Goal: Transaction & Acquisition: Purchase product/service

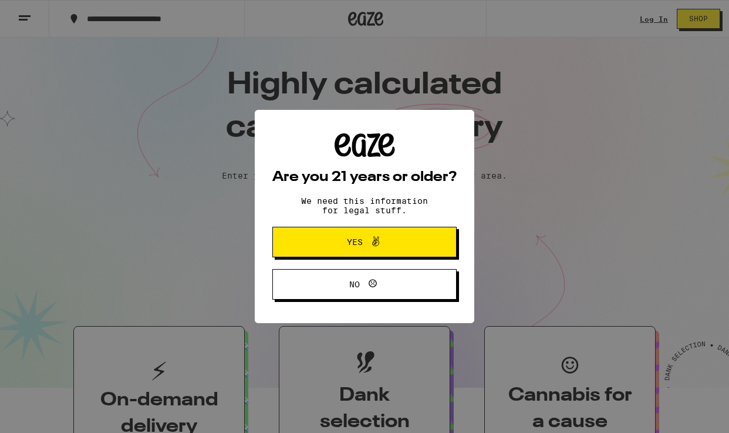
click at [439, 250] on button "Yes" at bounding box center [365, 242] width 184 height 31
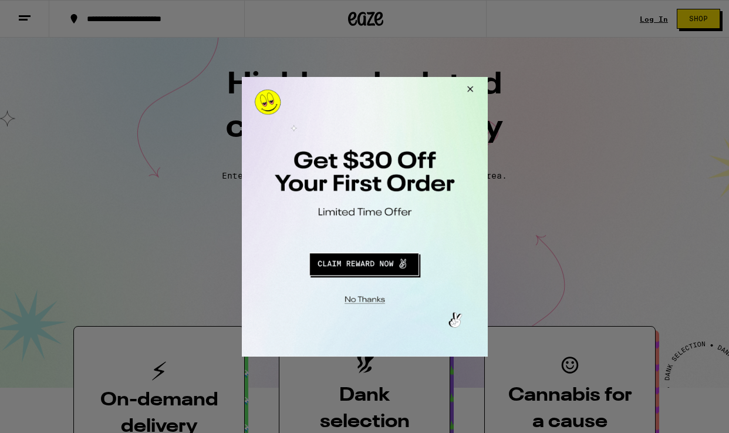
click at [371, 264] on button "Redirect to URL" at bounding box center [363, 262] width 204 height 28
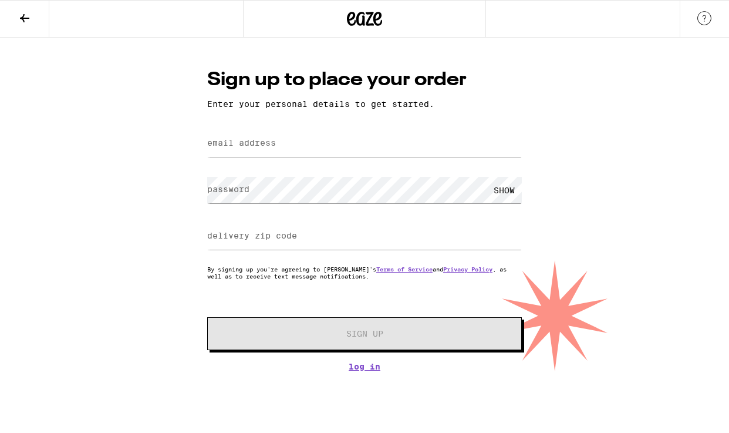
click at [258, 146] on label "email address" at bounding box center [241, 142] width 69 height 9
type input "rogelio.becerra.ramirez@gmail.com"
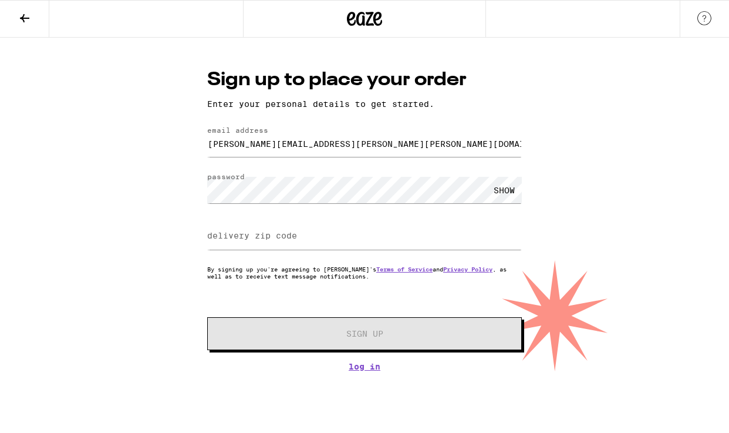
click at [492, 194] on div "SHOW" at bounding box center [504, 190] width 35 height 26
click at [244, 240] on label "delivery zip code" at bounding box center [252, 235] width 90 height 9
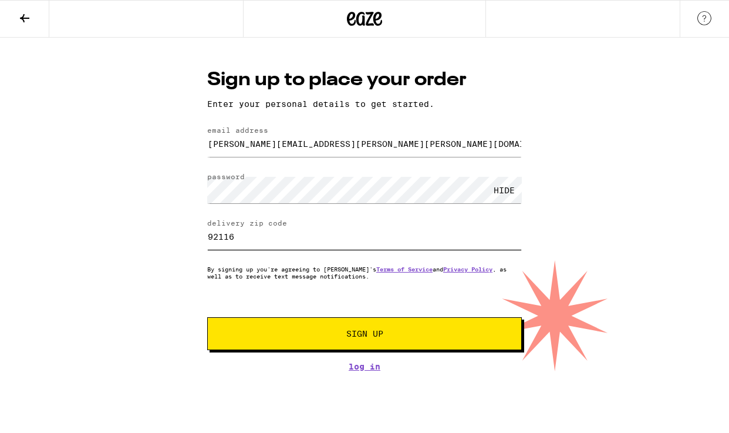
type input "92116"
click at [406, 337] on span "Sign Up" at bounding box center [365, 333] width 234 height 8
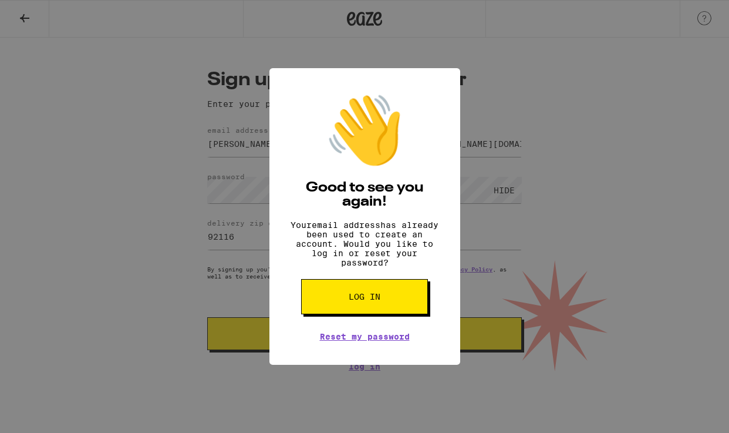
click at [287, 330] on div "👋 Good to see you again! Your email address has already been used to create an …" at bounding box center [365, 216] width 191 height 297
click at [200, 281] on div "👋 Good to see you again! Your email address has already been used to create an …" at bounding box center [364, 216] width 729 height 433
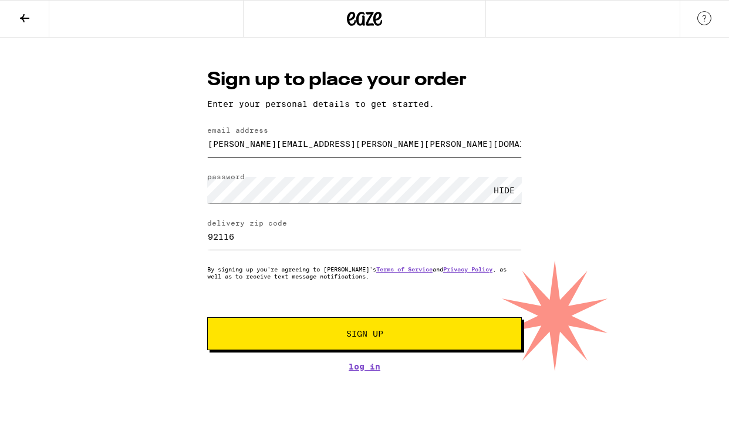
click at [285, 142] on input "rogelio.becerra.ramirez@gmail.com" at bounding box center [364, 143] width 315 height 26
type input "rogelio.becram@gmail.com"
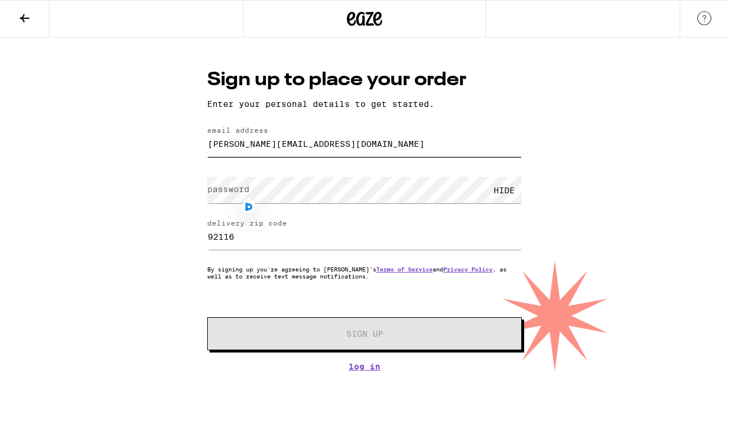
click at [332, 140] on input "rogelio.becram@gmail.com" at bounding box center [364, 143] width 315 height 26
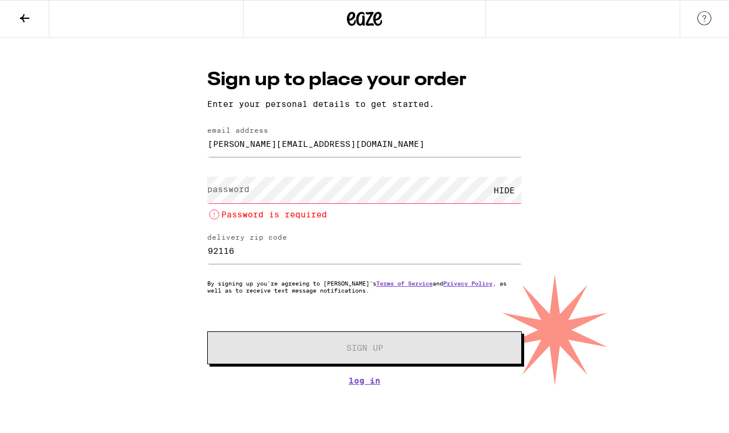
click at [22, 19] on icon at bounding box center [25, 18] width 14 height 14
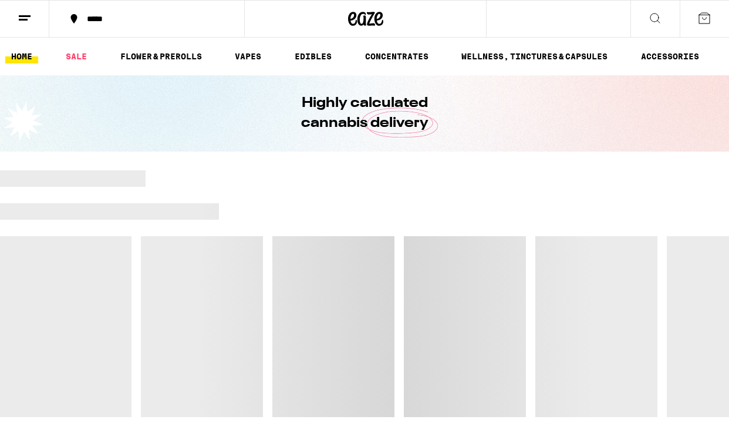
click at [702, 19] on icon at bounding box center [705, 18] width 14 height 14
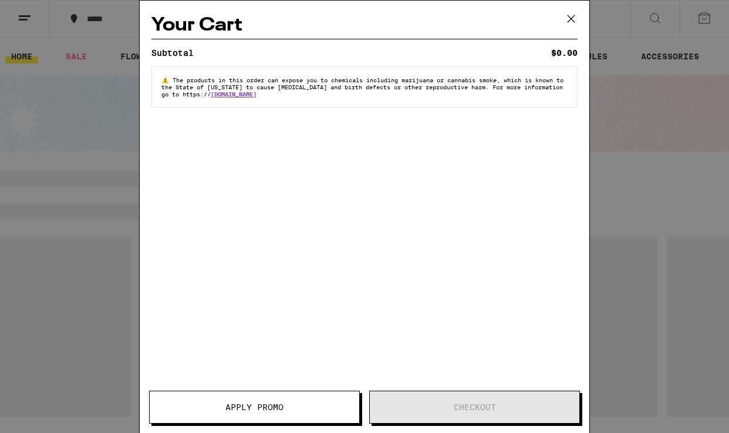
click at [571, 17] on icon at bounding box center [572, 19] width 18 height 18
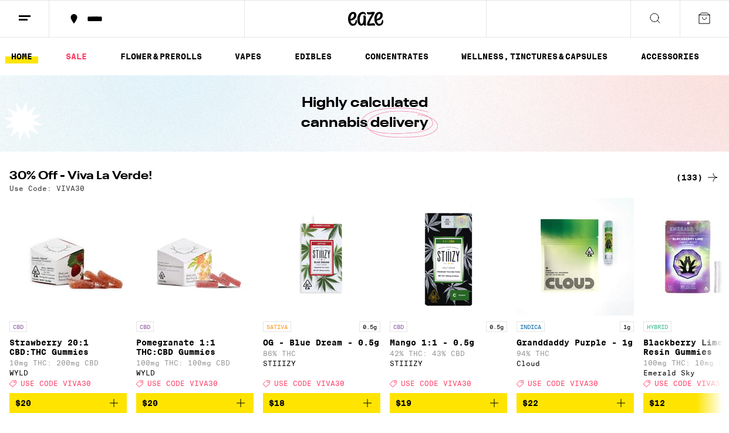
click at [28, 16] on line at bounding box center [25, 16] width 12 height 0
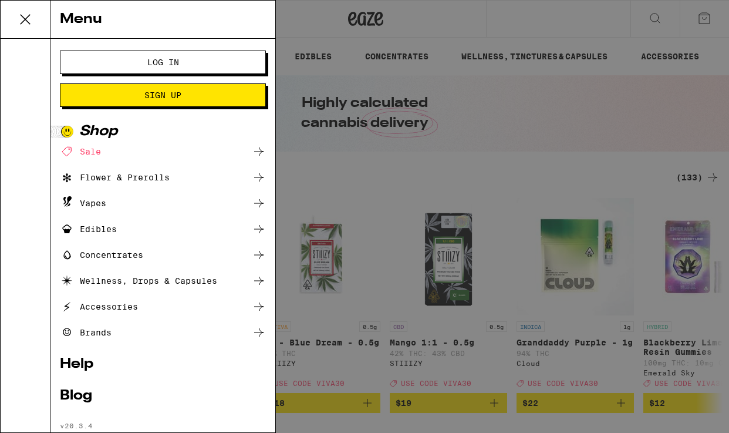
click at [207, 63] on span "Log In" at bounding box center [162, 62] width 111 height 8
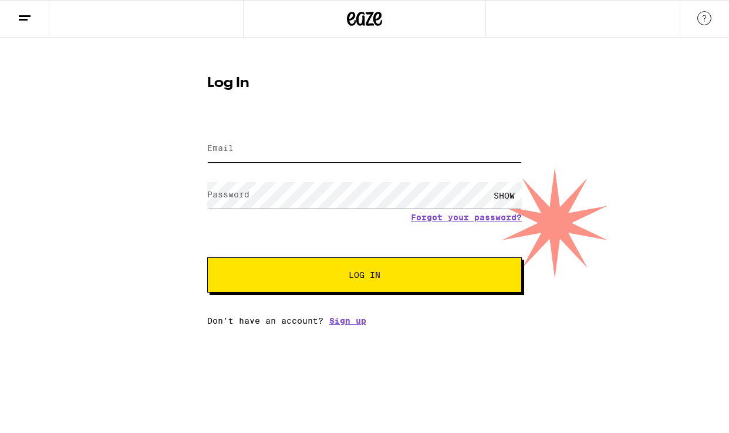
click at [271, 151] on input "Email" at bounding box center [364, 149] width 315 height 26
type input "rogelio.becram@gmail.com"
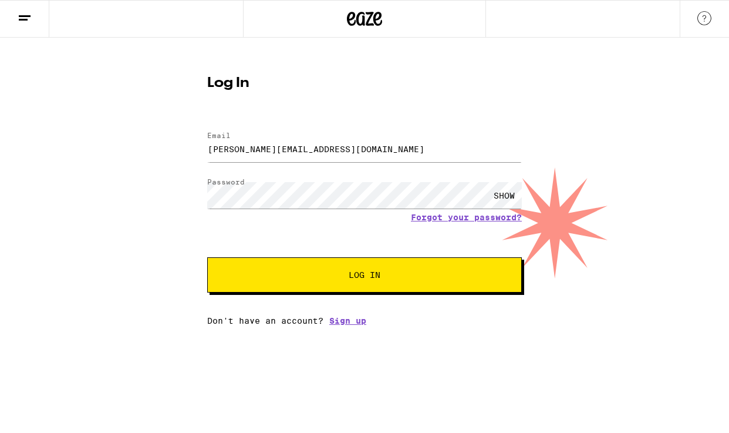
click at [415, 284] on button "Log In" at bounding box center [364, 274] width 315 height 35
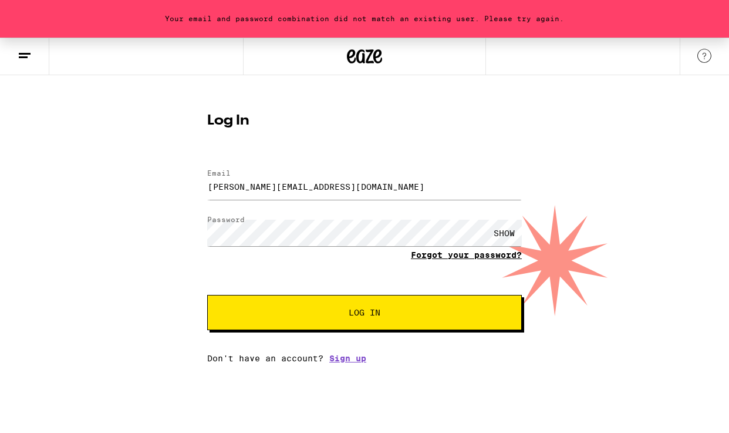
click at [469, 255] on link "Forgot your password?" at bounding box center [466, 254] width 111 height 9
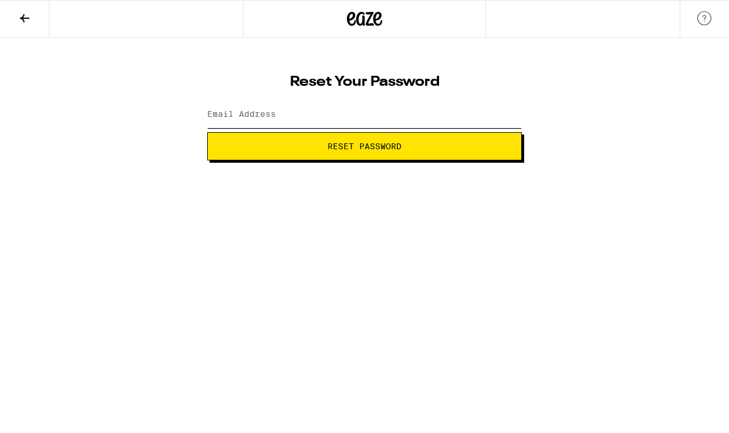
click at [350, 125] on input "Email Address" at bounding box center [364, 115] width 315 height 26
type input "rogelio.becram@gmail.com"
click at [350, 146] on span "Reset Password" at bounding box center [365, 146] width 74 height 8
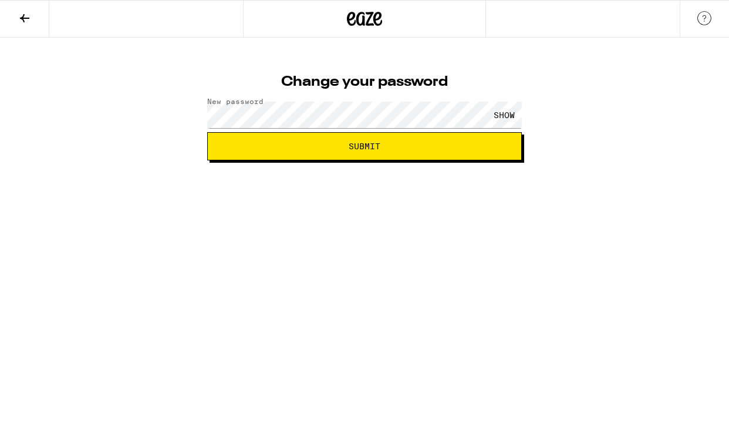
click at [395, 140] on button "Submit" at bounding box center [364, 146] width 315 height 28
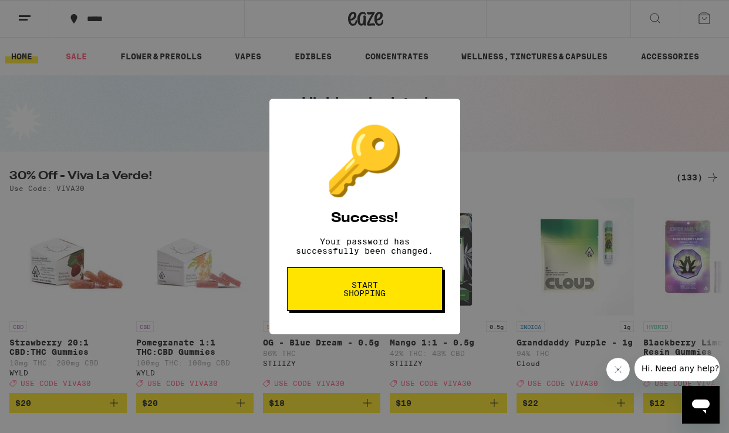
click at [366, 290] on span "Start shopping" at bounding box center [365, 289] width 60 height 16
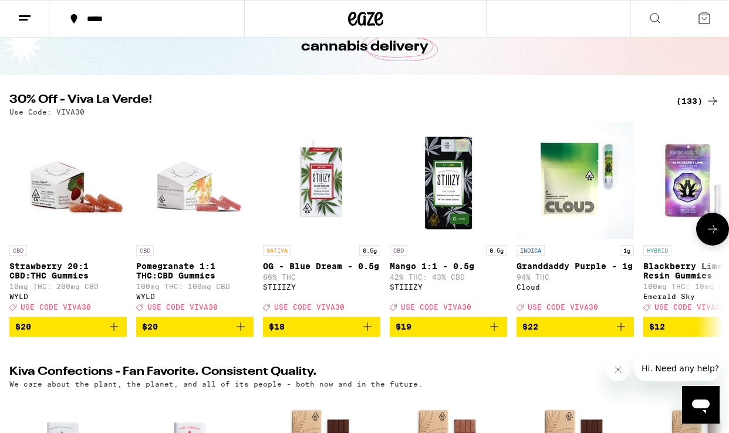
scroll to position [80, 0]
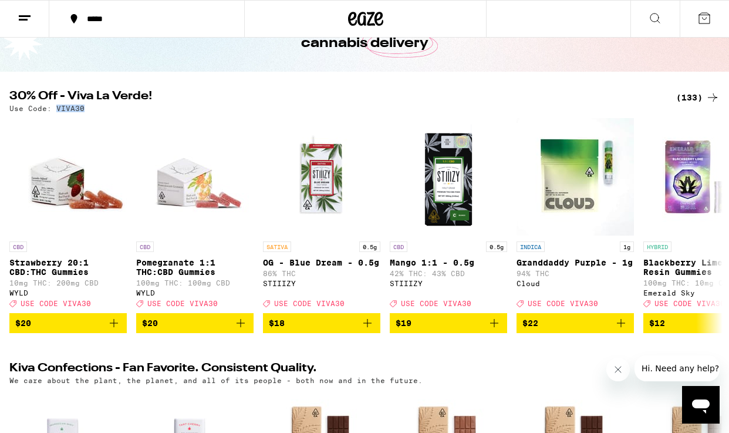
drag, startPoint x: 83, startPoint y: 109, endPoint x: 55, endPoint y: 108, distance: 28.2
click at [55, 108] on div "Use Code: VIVA30" at bounding box center [364, 109] width 711 height 8
copy p "VIVA30"
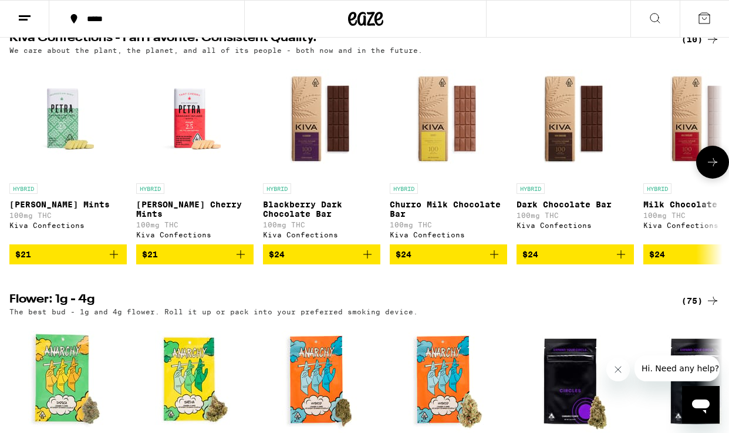
scroll to position [0, 0]
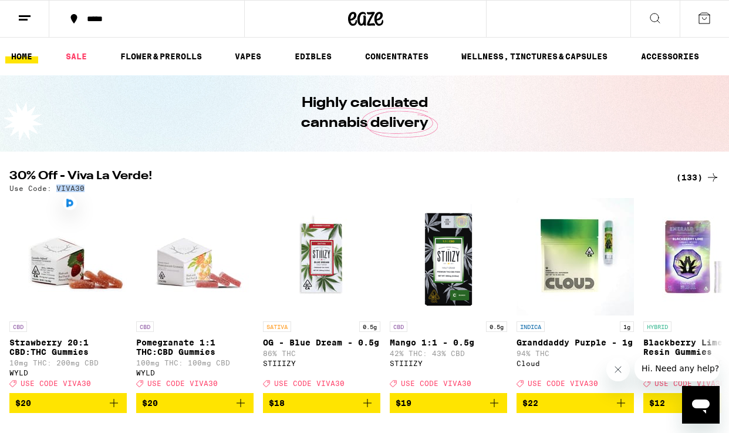
click at [661, 19] on icon at bounding box center [655, 18] width 14 height 14
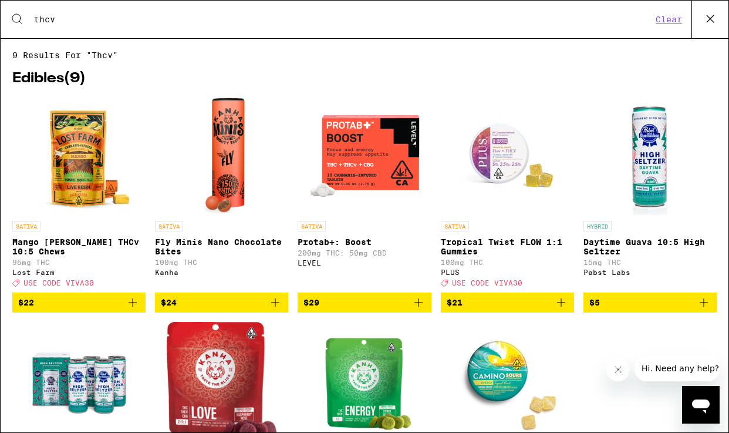
type input "thcv"
click at [186, 27] on div "Search for Products thcv Clear" at bounding box center [365, 20] width 728 height 38
click at [122, 23] on input "thcv" at bounding box center [342, 19] width 619 height 11
click at [370, 145] on img "Open page for Protab+: Boost from LEVEL" at bounding box center [364, 155] width 117 height 117
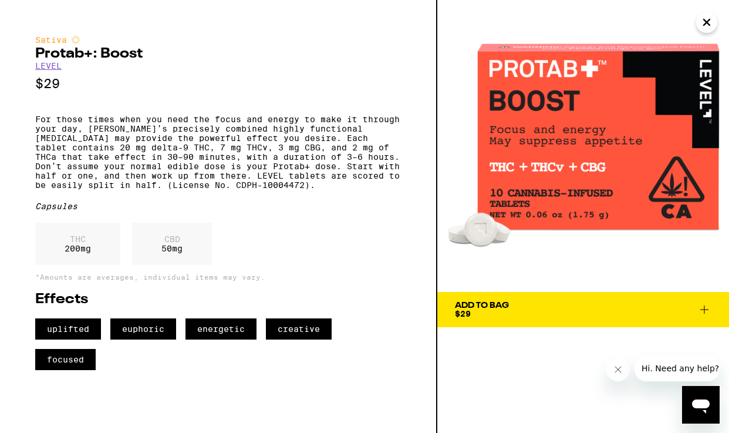
click at [484, 316] on div "Add To Bag $29" at bounding box center [482, 309] width 54 height 16
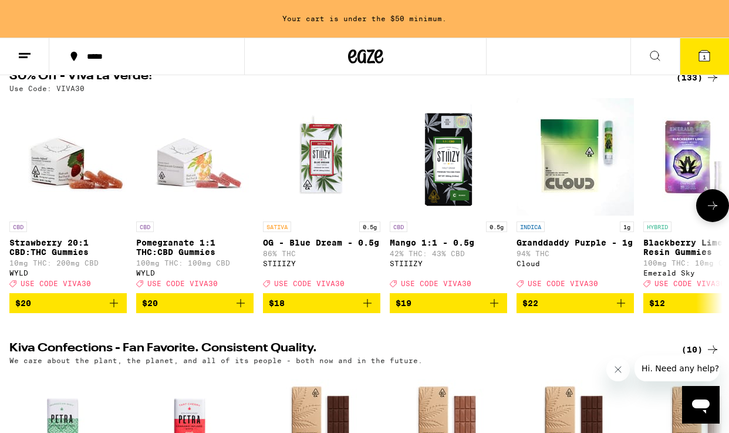
scroll to position [146, 0]
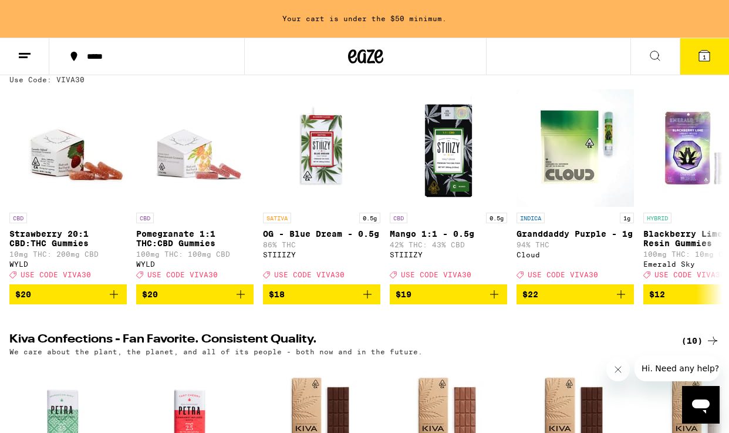
click at [640, 52] on button at bounding box center [655, 56] width 49 height 37
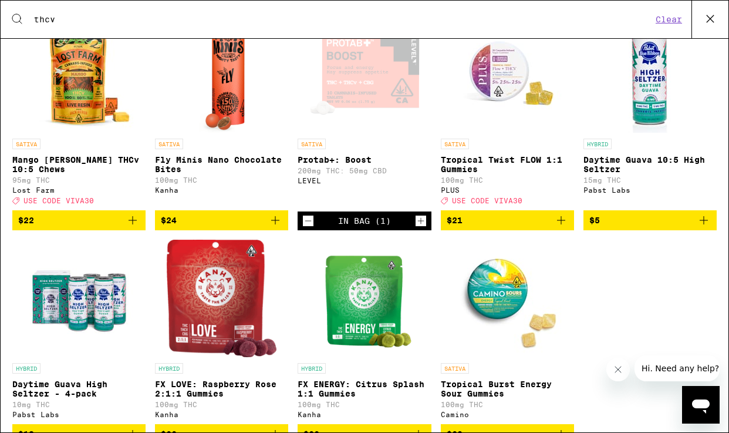
scroll to position [0, 0]
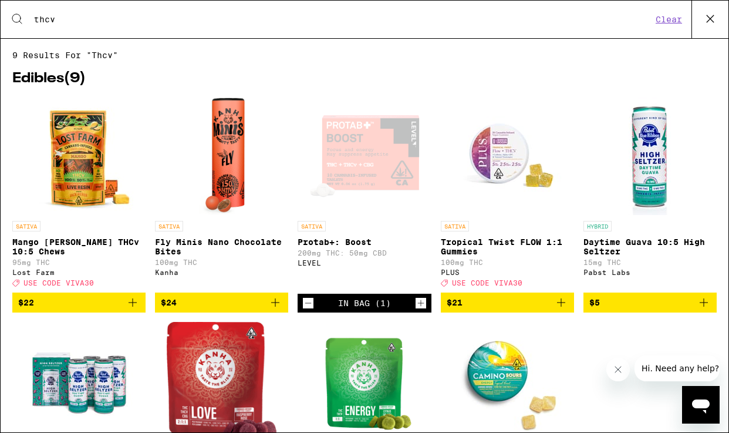
click at [705, 19] on icon at bounding box center [711, 19] width 18 height 18
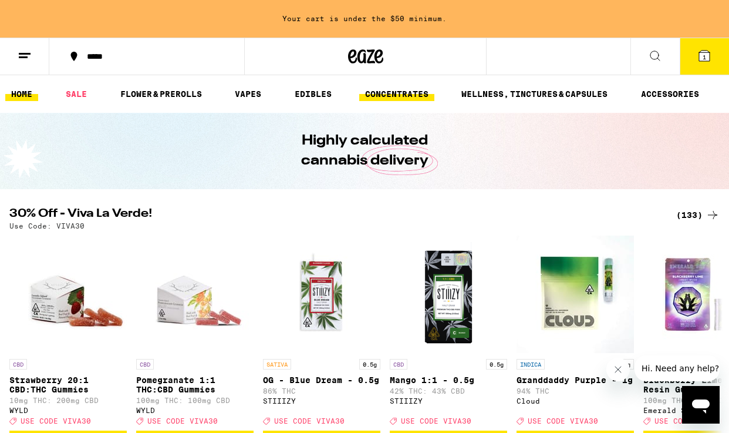
click at [382, 92] on link "CONCENTRATES" at bounding box center [396, 94] width 75 height 14
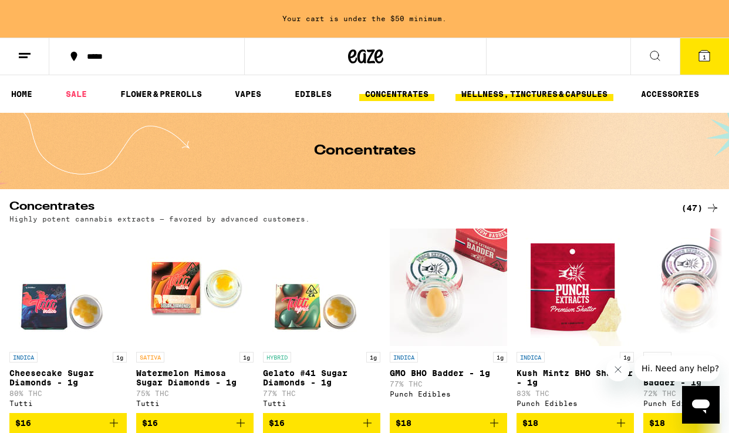
click at [527, 93] on link "WELLNESS, TINCTURES & CAPSULES" at bounding box center [535, 94] width 158 height 14
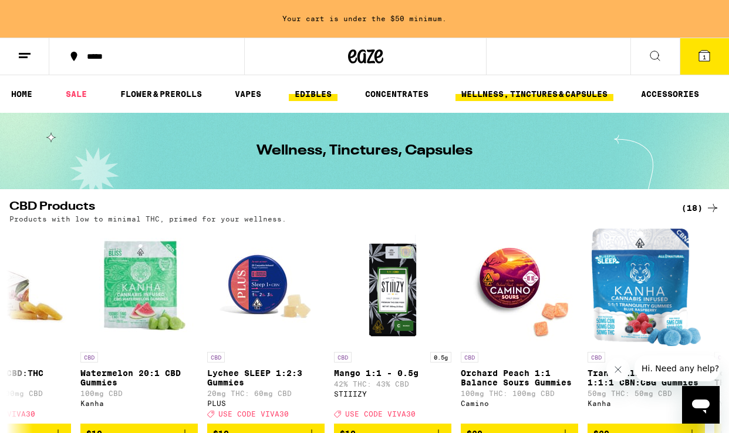
click at [323, 91] on link "EDIBLES" at bounding box center [313, 94] width 49 height 14
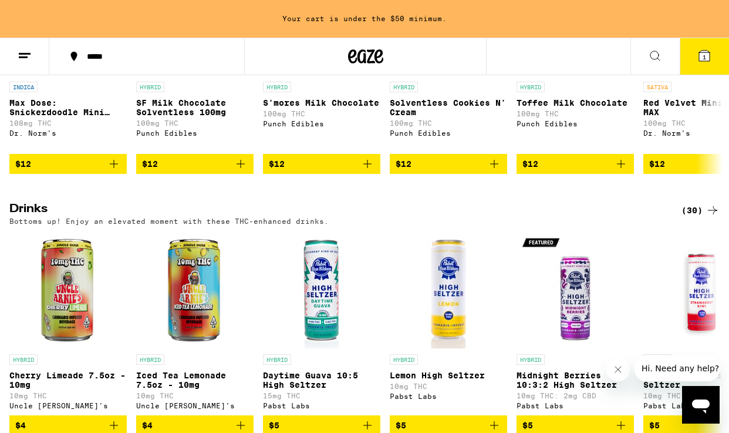
scroll to position [533, 0]
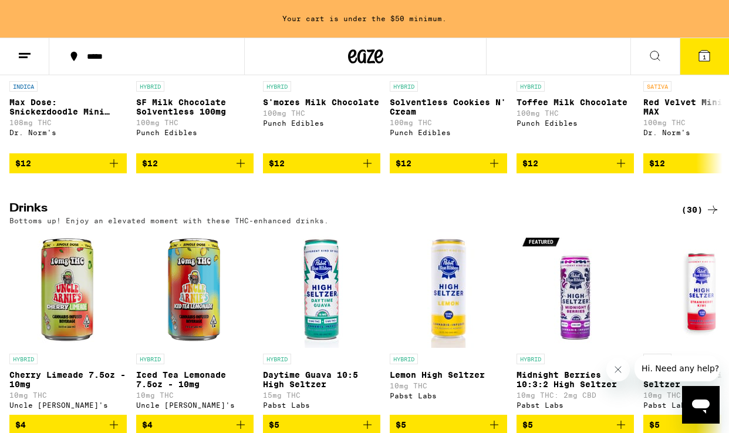
click at [31, 217] on h2 "Drinks" at bounding box center [335, 210] width 653 height 14
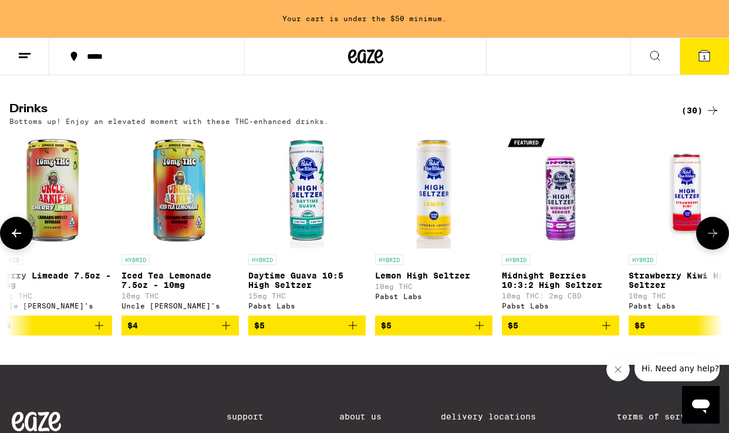
scroll to position [631, 0]
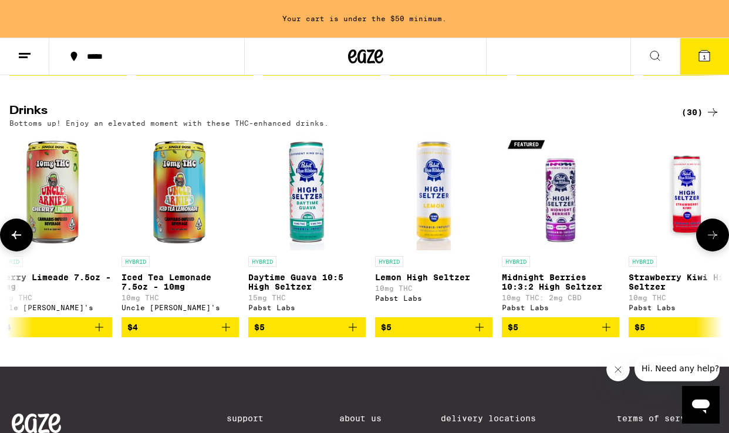
click at [322, 216] on img "Open page for Daytime Guava 10:5 High Seltzer from Pabst Labs" at bounding box center [306, 191] width 117 height 117
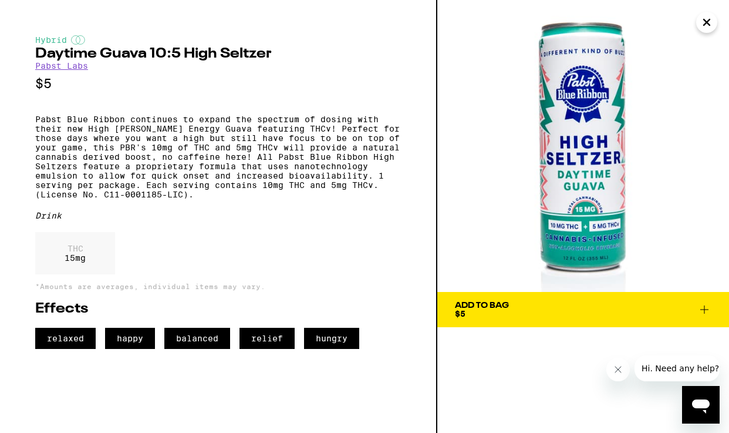
click at [706, 23] on icon "Close" at bounding box center [707, 22] width 6 height 6
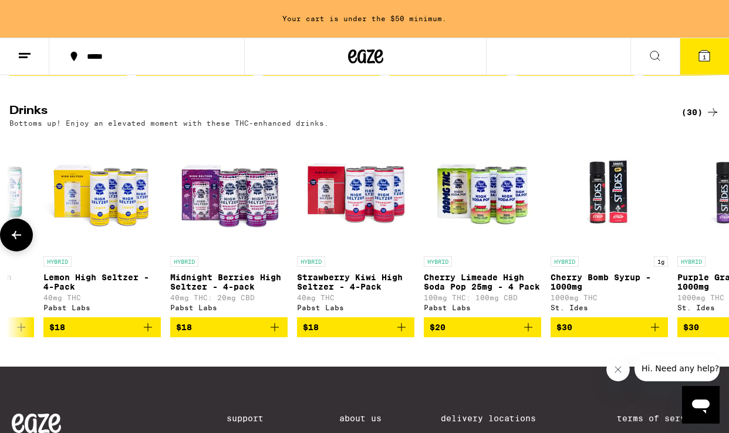
scroll to position [0, 3095]
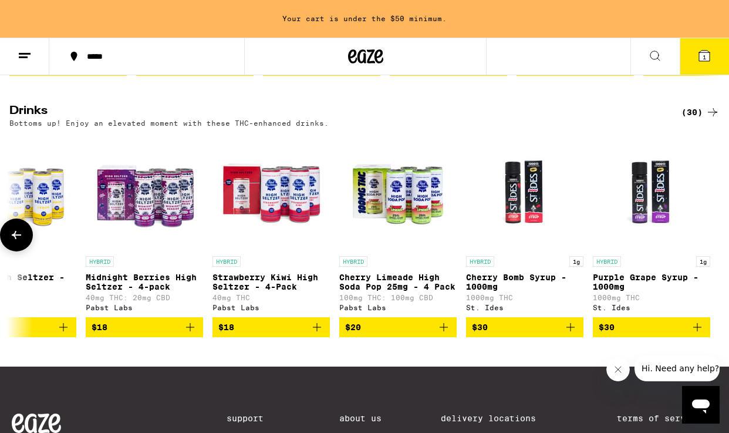
click at [538, 211] on img "Open page for Cherry Bomb Syrup - 1000mg from St. Ides" at bounding box center [524, 191] width 117 height 117
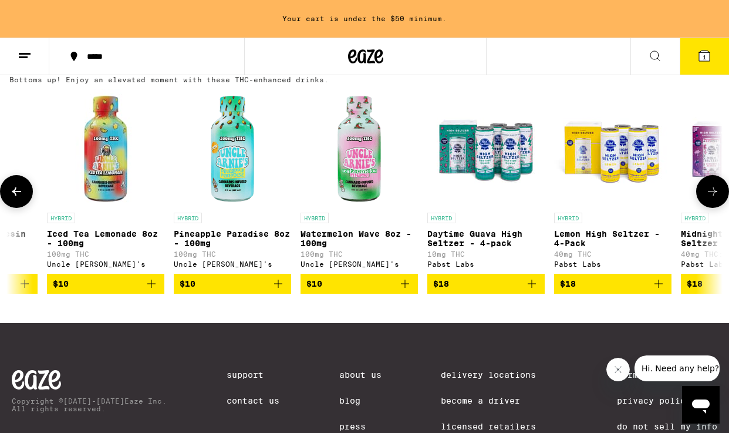
scroll to position [0, 2494]
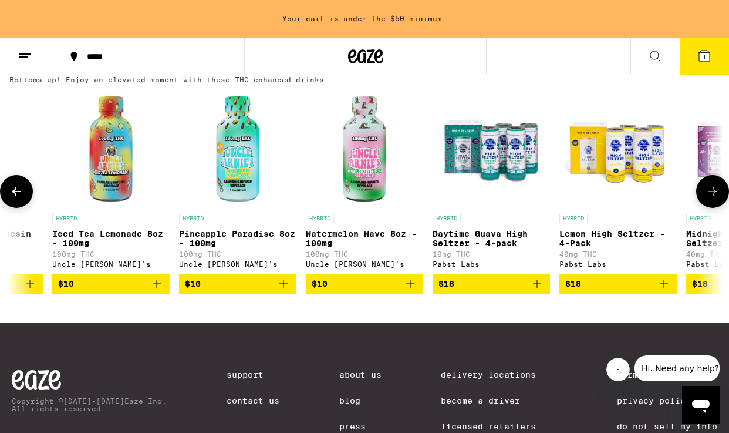
click at [373, 157] on img "Open page for Watermelon Wave 8oz - 100mg from Uncle Arnie's" at bounding box center [364, 147] width 117 height 117
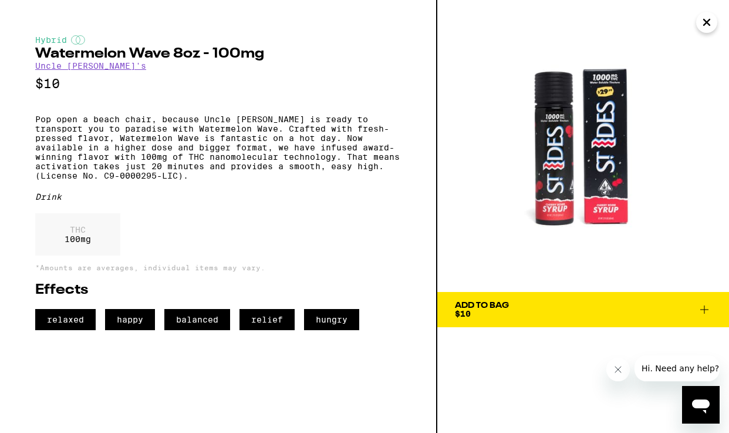
click at [710, 19] on icon "Close" at bounding box center [707, 22] width 6 height 6
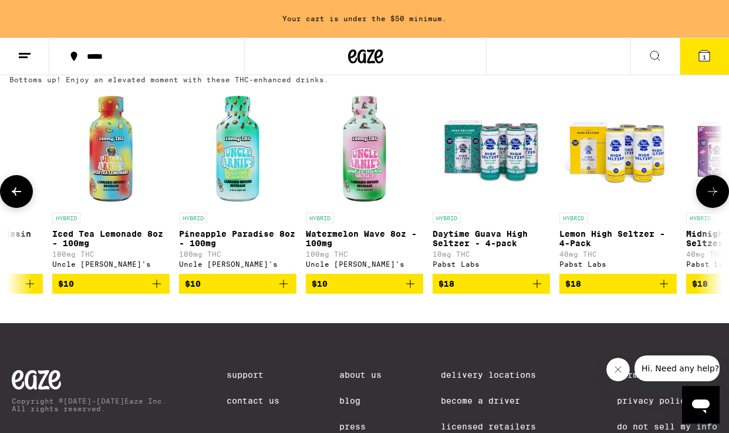
click at [224, 153] on img "Open page for Pineapple Paradise 8oz - 100mg from Uncle Arnie's" at bounding box center [237, 147] width 117 height 117
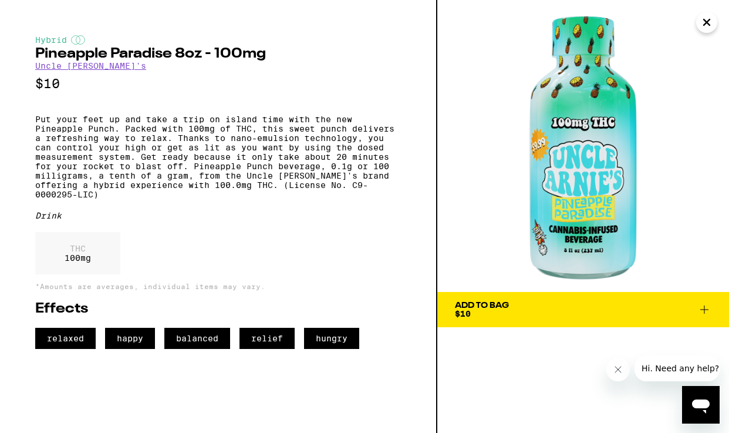
click at [704, 23] on icon "Close" at bounding box center [707, 23] width 14 height 18
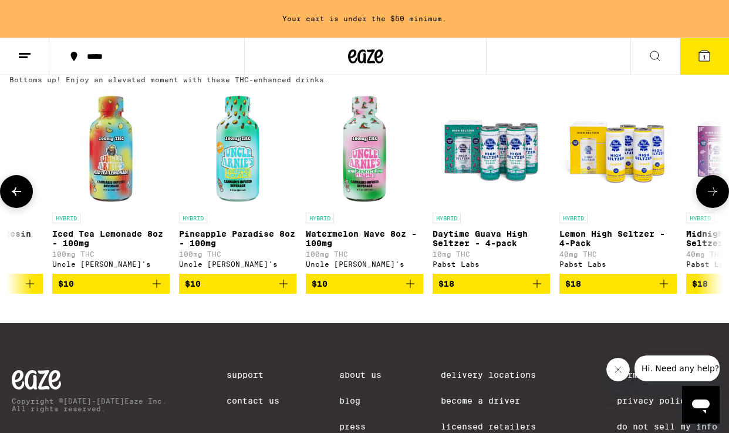
click at [110, 184] on img "Open page for Iced Tea Lemonade 8oz - 100mg from Uncle Arnie's" at bounding box center [110, 147] width 117 height 117
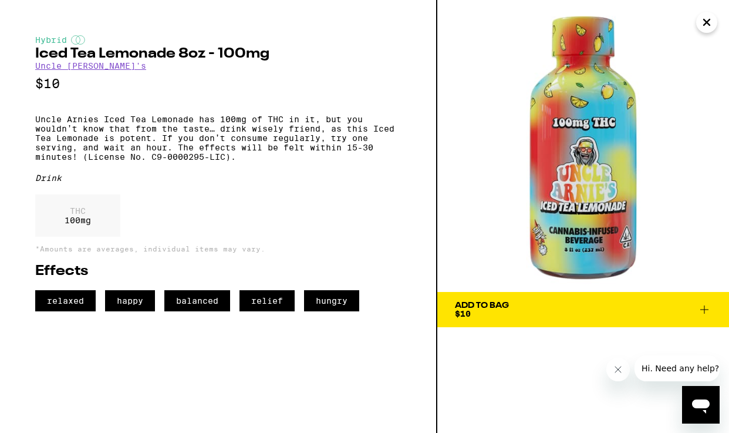
click at [704, 17] on icon "Close" at bounding box center [707, 23] width 14 height 18
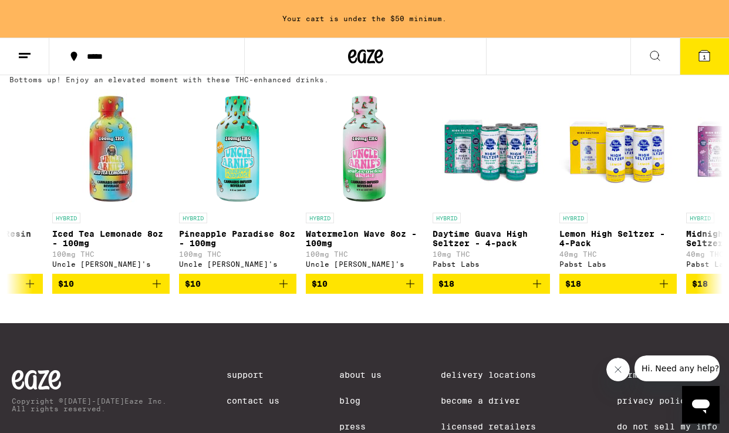
click at [659, 52] on icon at bounding box center [655, 56] width 14 height 14
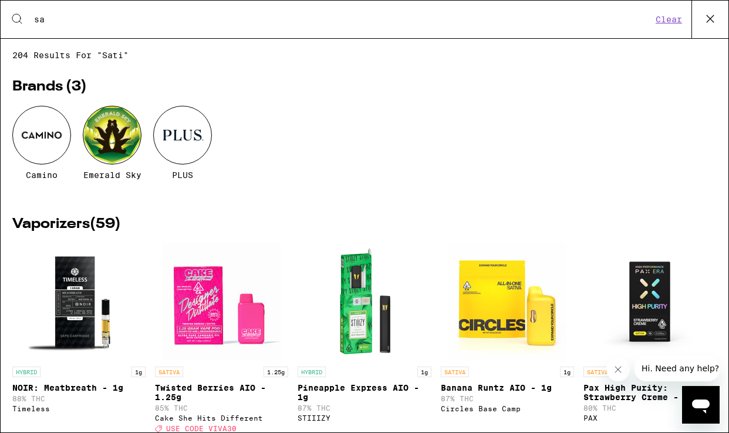
type input "s"
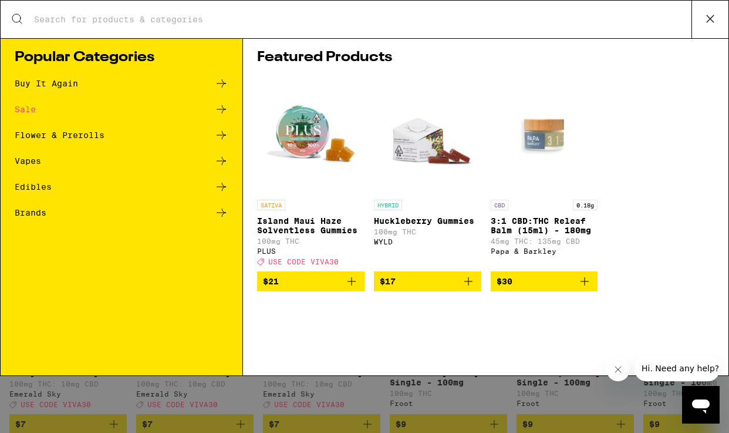
click at [217, 184] on icon at bounding box center [221, 187] width 14 height 14
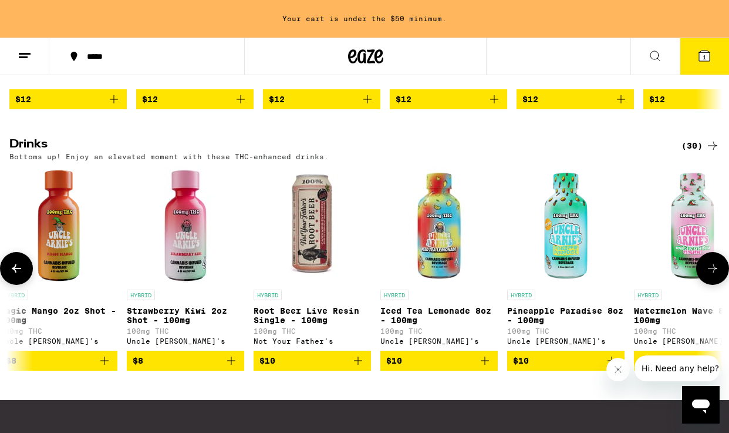
scroll to position [0, 2145]
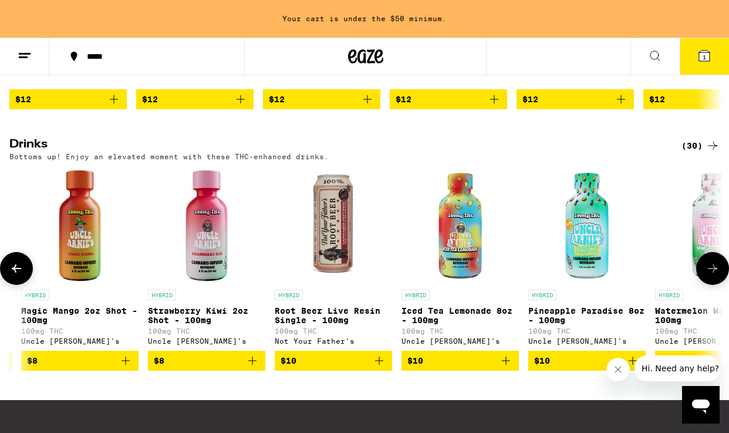
click at [93, 240] on img "Open page for Magic Mango 2oz Shot - 100mg from Uncle Arnie's" at bounding box center [79, 224] width 117 height 117
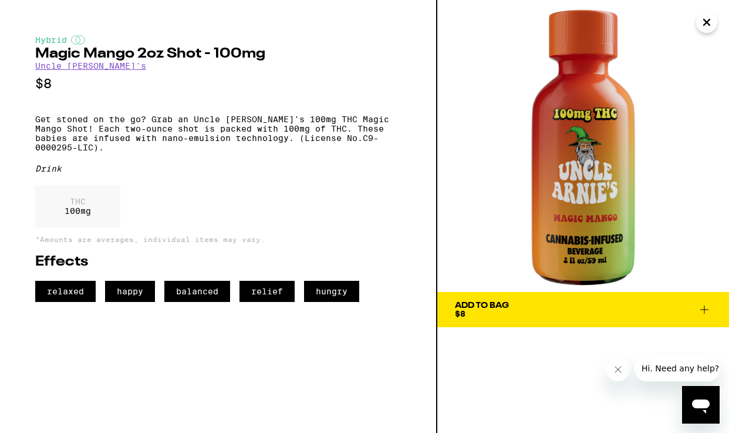
click at [569, 164] on img at bounding box center [584, 146] width 292 height 292
click at [89, 67] on link "Uncle [PERSON_NAME]'s" at bounding box center [90, 65] width 111 height 9
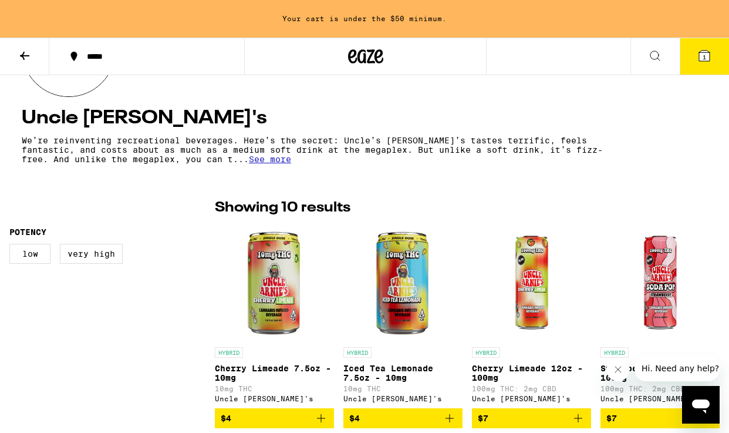
scroll to position [194, 0]
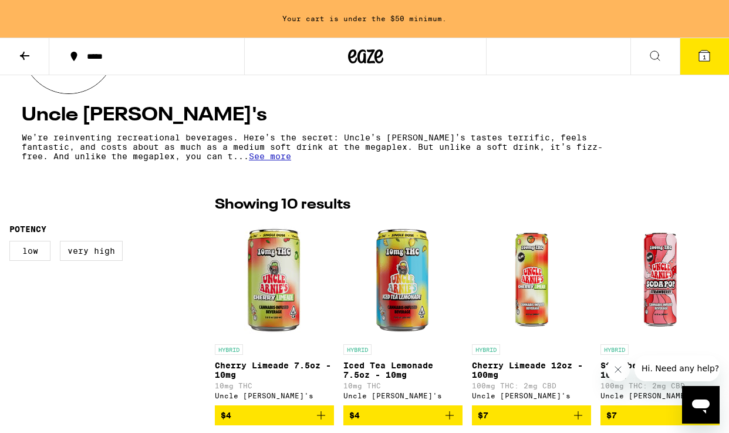
click at [286, 159] on span "See more" at bounding box center [270, 156] width 42 height 9
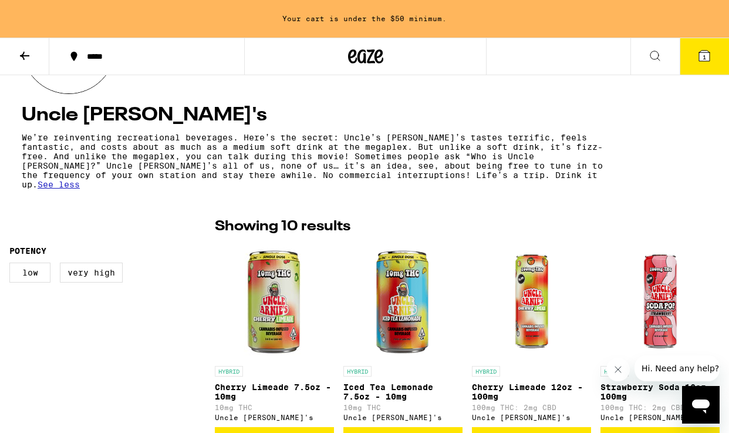
click at [704, 46] on button "1" at bounding box center [704, 56] width 49 height 36
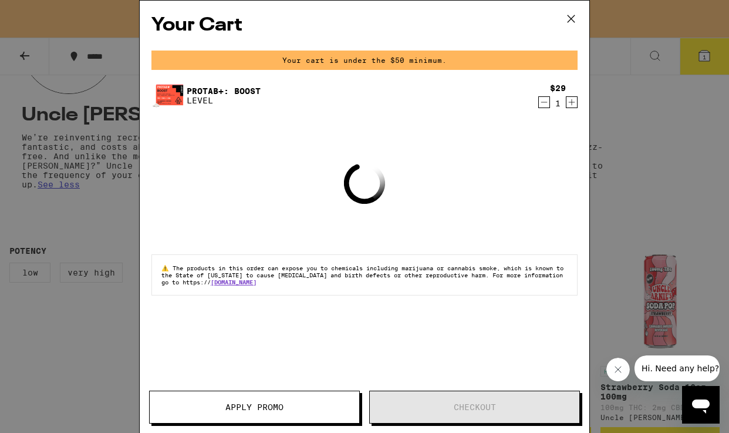
click at [212, 90] on link "Protab+: Boost" at bounding box center [224, 90] width 74 height 9
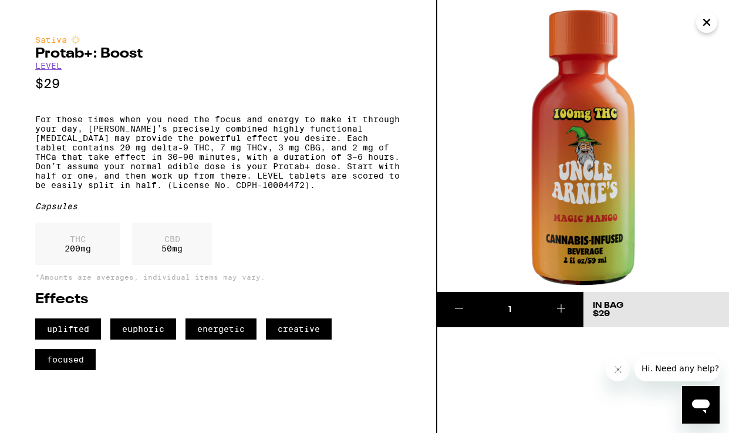
click at [708, 19] on icon "Close" at bounding box center [707, 23] width 14 height 18
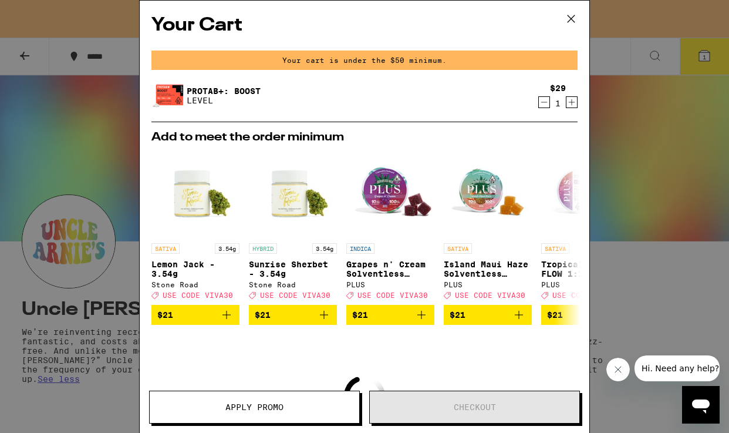
click at [570, 19] on icon at bounding box center [571, 18] width 7 height 7
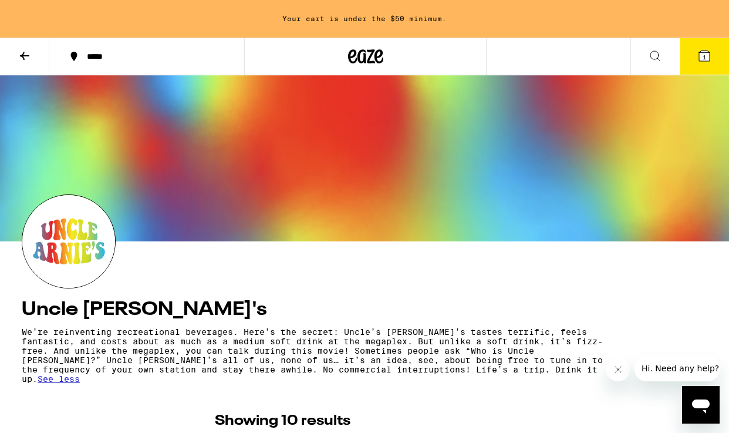
click at [708, 51] on icon at bounding box center [704, 56] width 11 height 11
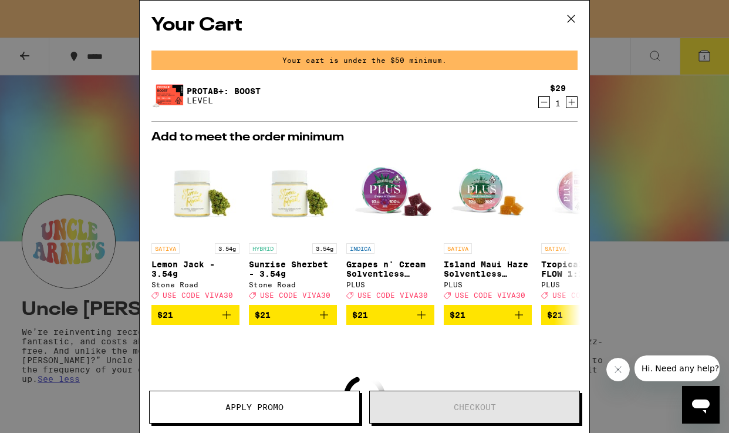
click at [227, 86] on link "Protab+: Boost" at bounding box center [224, 90] width 74 height 9
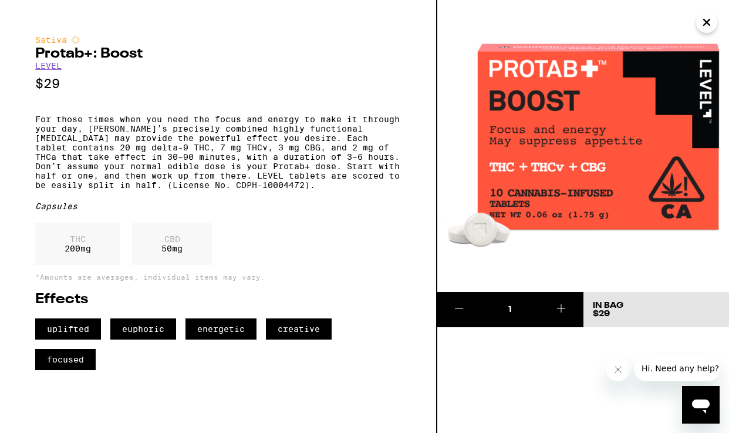
click at [708, 22] on icon "Close" at bounding box center [707, 23] width 14 height 18
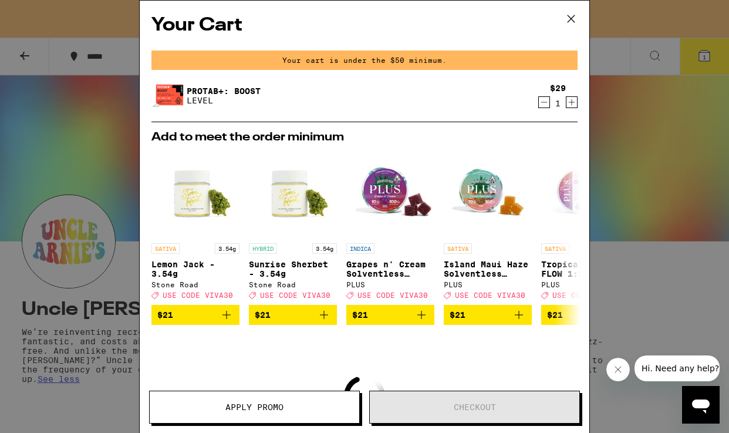
click at [81, 122] on div "Your Cart Your cart is under the $50 minimum. Protab+: Boost LEVEL $29 1 Add to…" at bounding box center [364, 216] width 729 height 433
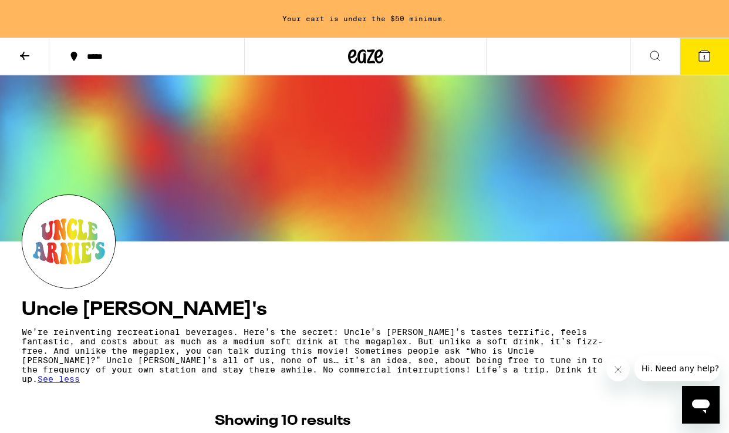
click at [379, 60] on icon at bounding box center [365, 56] width 35 height 21
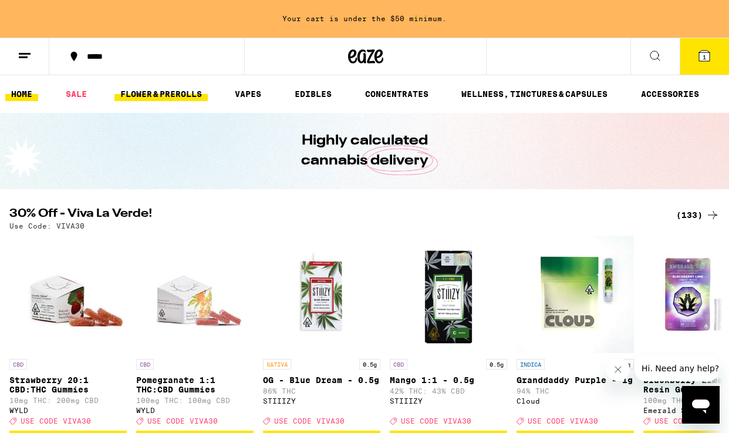
click at [167, 96] on link "FLOWER & PREROLLS" at bounding box center [161, 94] width 93 height 14
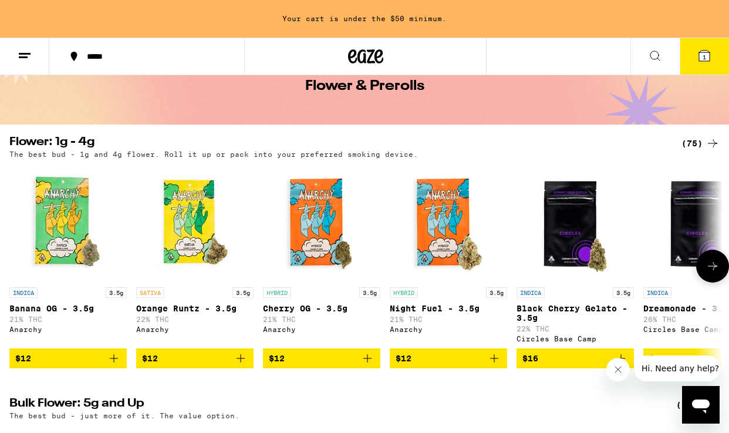
scroll to position [65, 0]
